Goal: Task Accomplishment & Management: Use online tool/utility

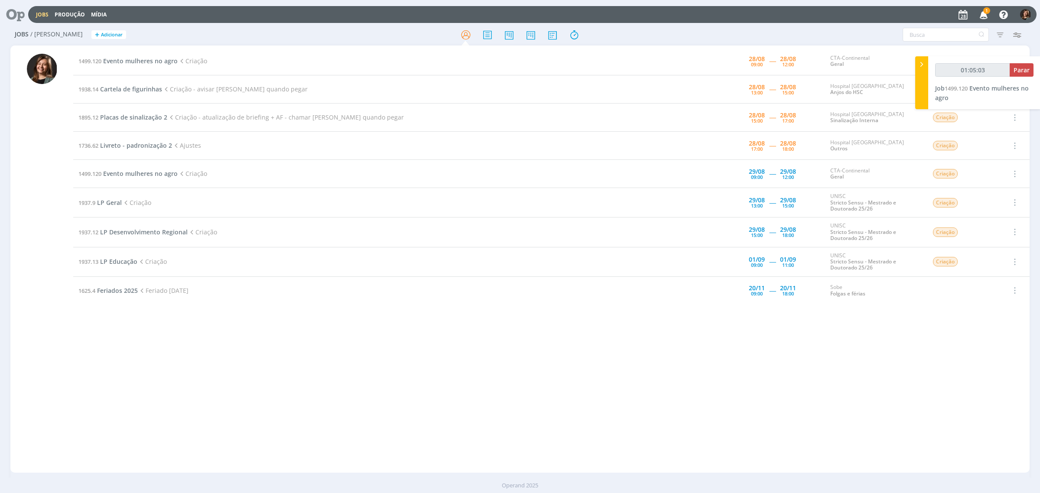
type input "01:05:04"
click at [1034, 72] on div "01:05:04 Parar Job 1499.120 Evento mulheres no agro" at bounding box center [984, 82] width 112 height 53
click at [1026, 71] on span "Parar" at bounding box center [1022, 70] width 16 height 8
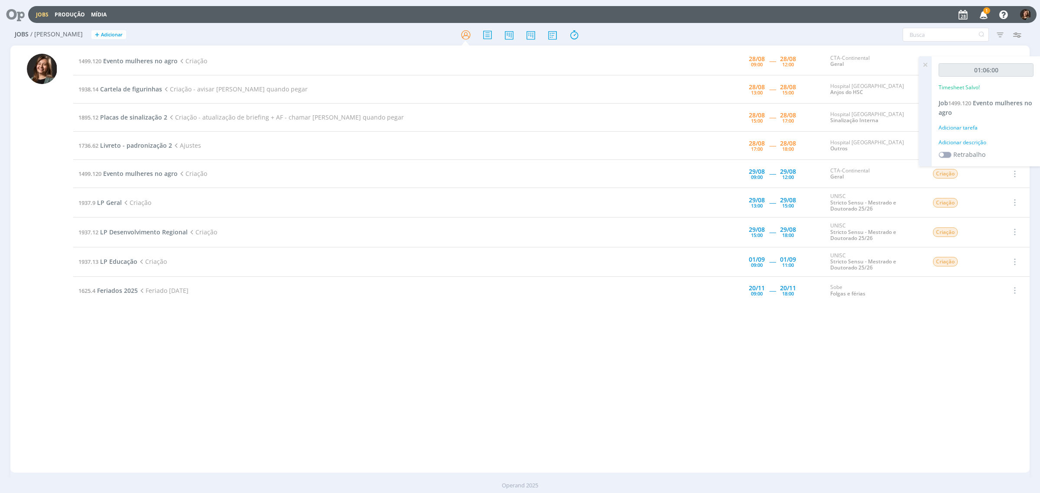
click at [969, 126] on div "Adicionar tarefa" at bounding box center [986, 128] width 95 height 8
click at [976, 146] on input "Selecione a tarefa" at bounding box center [985, 146] width 85 height 13
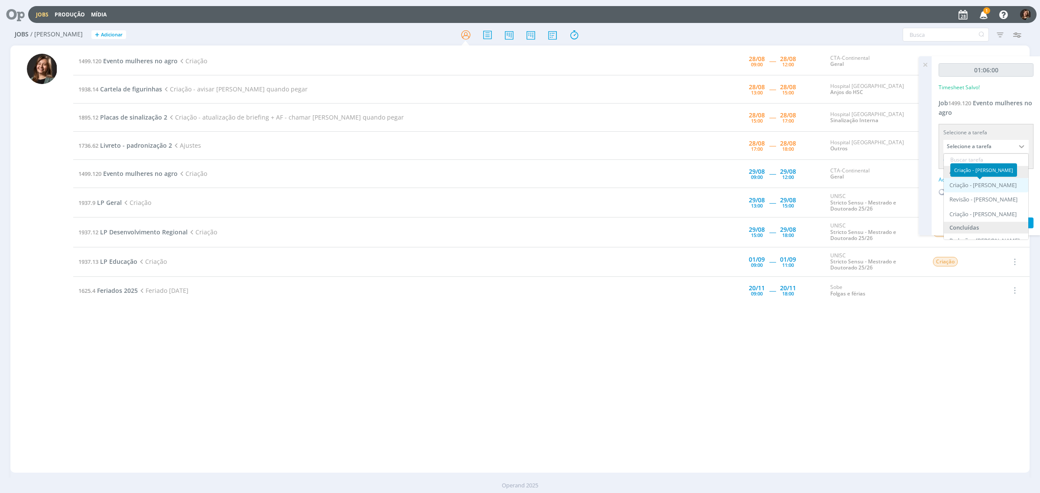
click at [982, 185] on div "Criação - [PERSON_NAME]" at bounding box center [983, 185] width 67 height 7
type input "Criação"
click at [966, 167] on div "Adicionar descrição" at bounding box center [986, 169] width 95 height 8
click at [963, 169] on textarea at bounding box center [986, 182] width 91 height 31
type textarea "Criação"
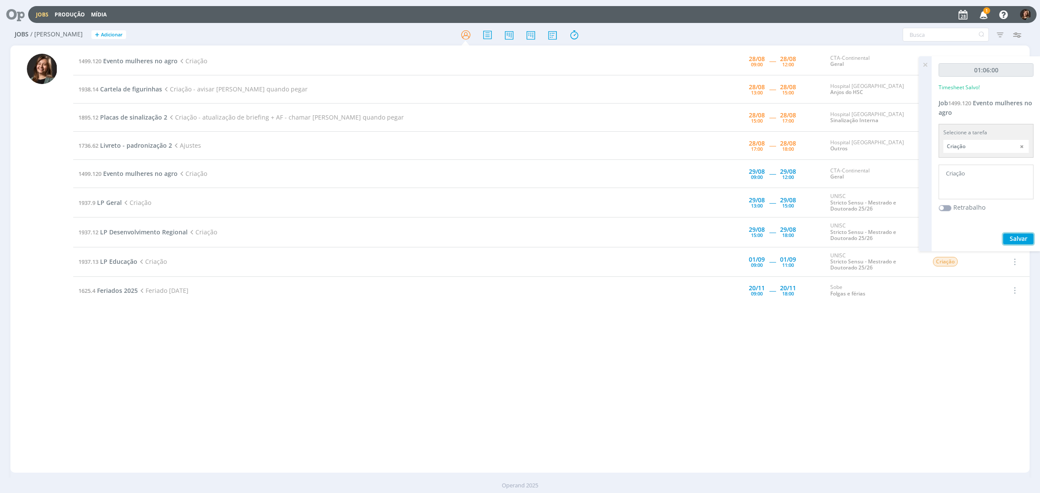
click at [1014, 239] on span "Salvar" at bounding box center [1019, 238] width 18 height 8
click at [926, 67] on icon at bounding box center [925, 64] width 16 height 17
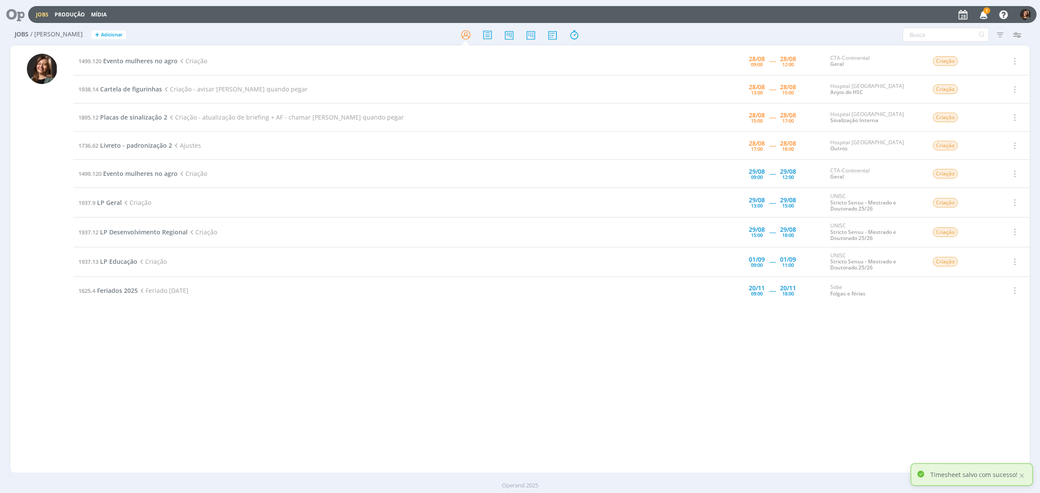
click at [980, 12] on icon "button" at bounding box center [983, 14] width 15 height 15
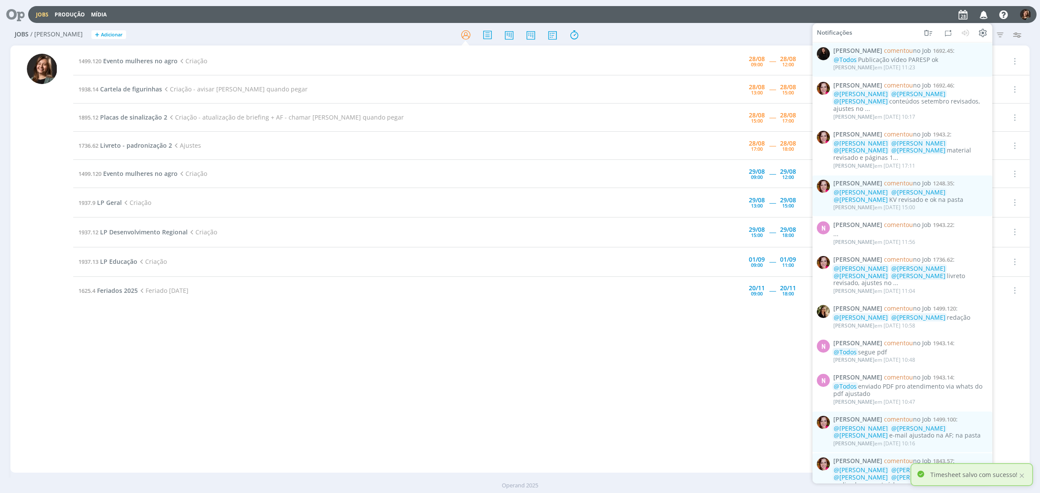
click at [521, 381] on div "1499.120 Evento mulheres no agro Criação [DATE] 09:00 ----- [DATE] 12:00 CTA-Co…" at bounding box center [551, 259] width 956 height 424
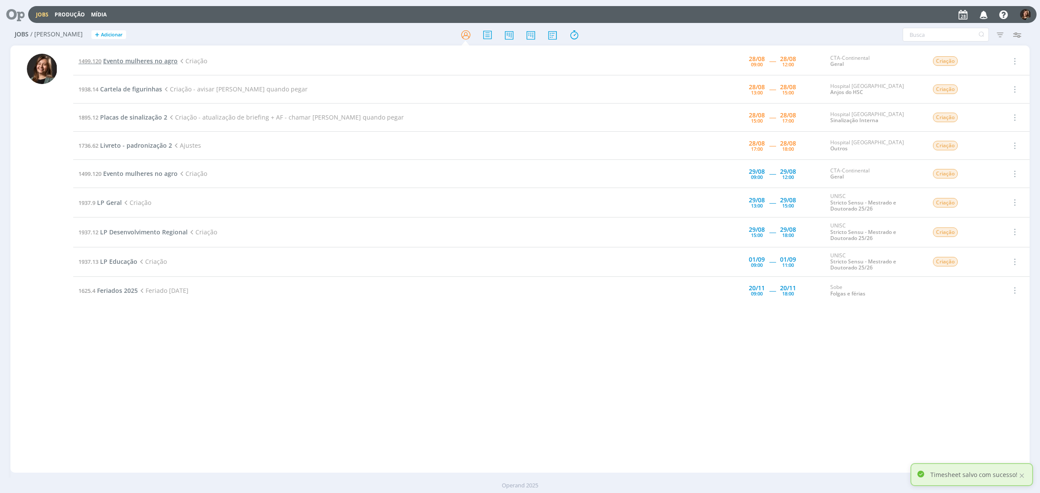
click at [143, 63] on span "Evento mulheres no agro" at bounding box center [140, 61] width 75 height 8
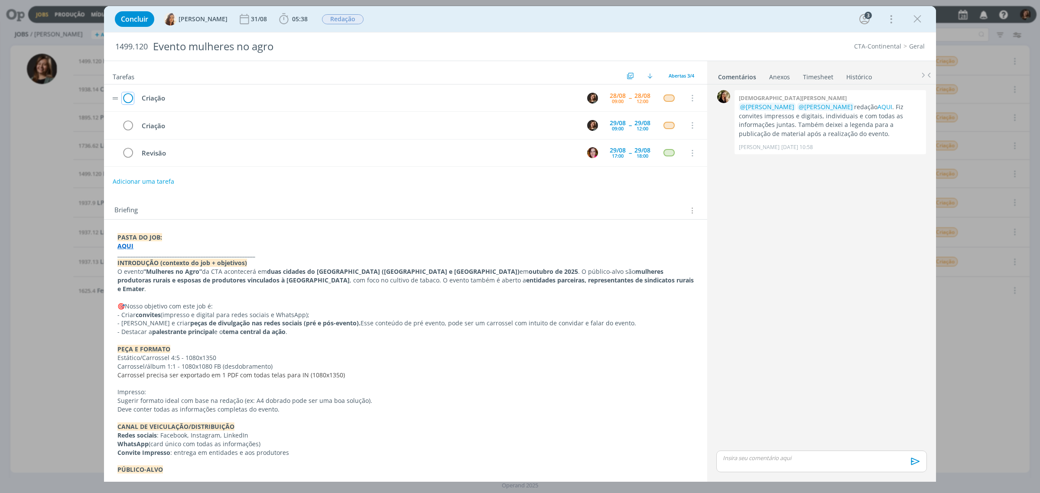
click at [124, 98] on icon "dialog" at bounding box center [128, 98] width 12 height 13
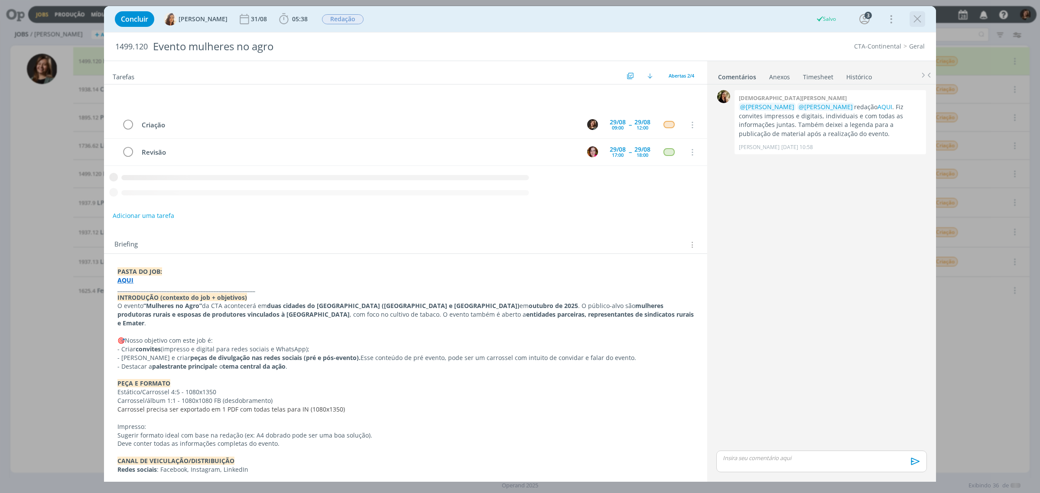
click at [914, 22] on icon "dialog" at bounding box center [917, 19] width 13 height 13
